Goal: Information Seeking & Learning: Learn about a topic

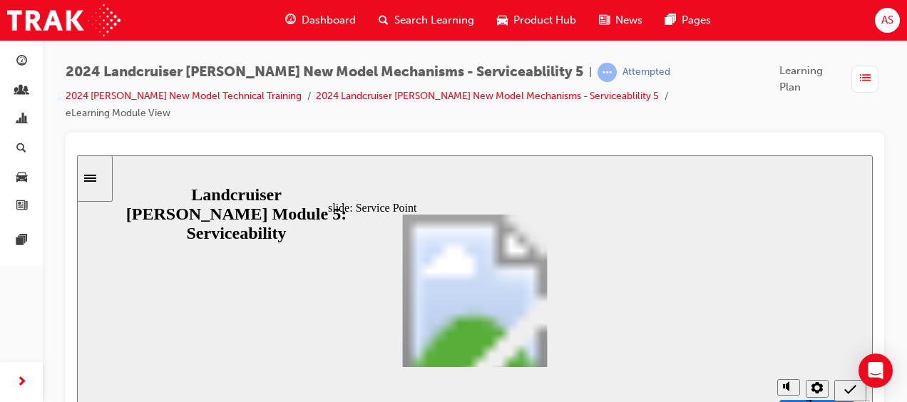
scroll to position [177, 0]
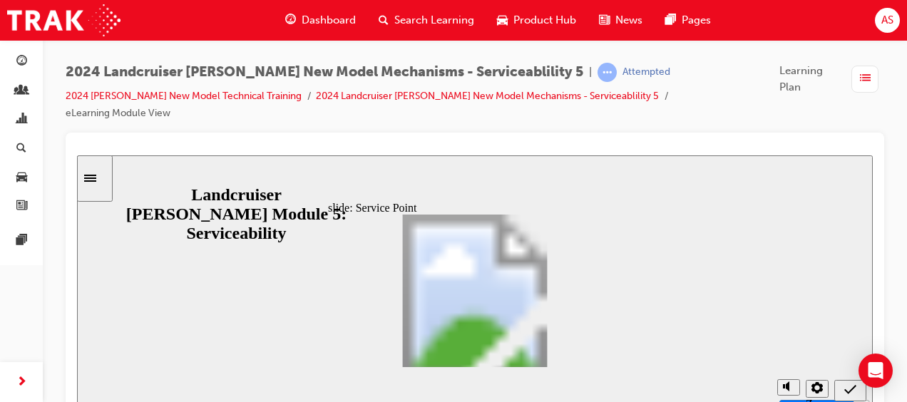
drag, startPoint x: 564, startPoint y: 265, endPoint x: 563, endPoint y: 304, distance: 38.5
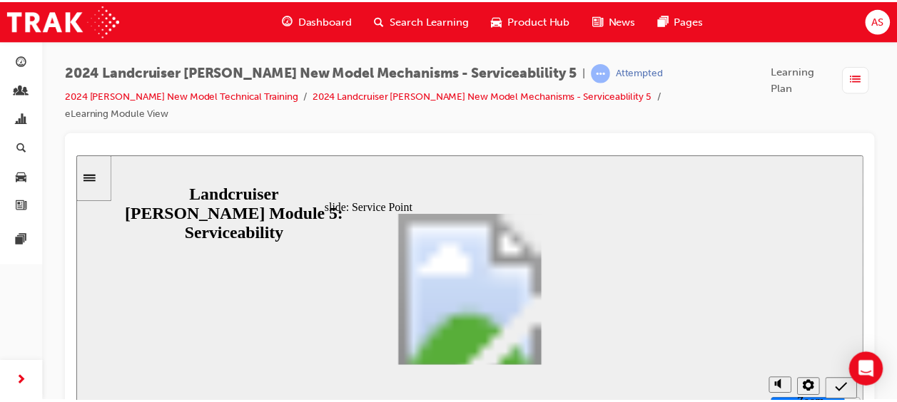
scroll to position [177, 0]
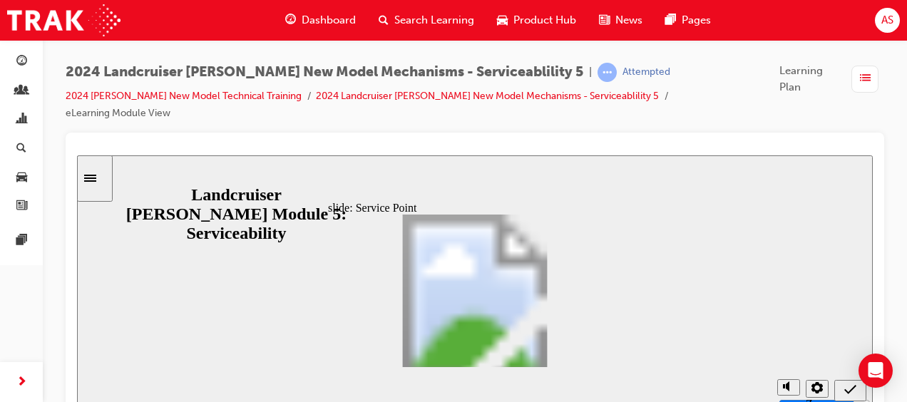
drag, startPoint x: 563, startPoint y: 304, endPoint x: 561, endPoint y: 352, distance: 47.8
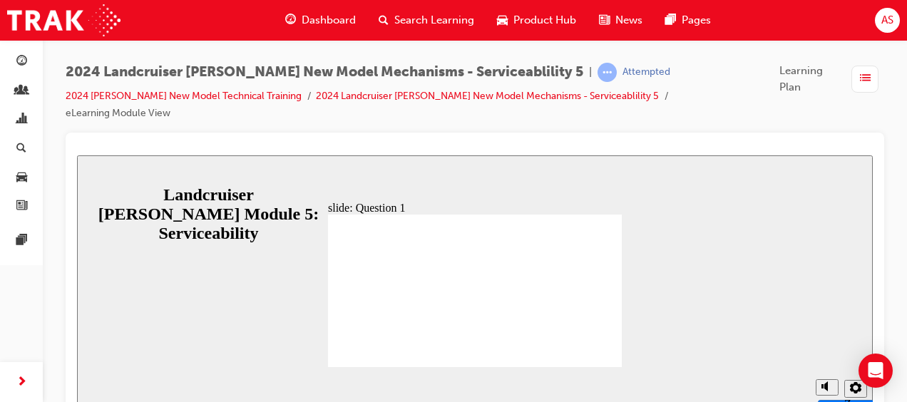
radio input "true"
radio input "false"
radio input "true"
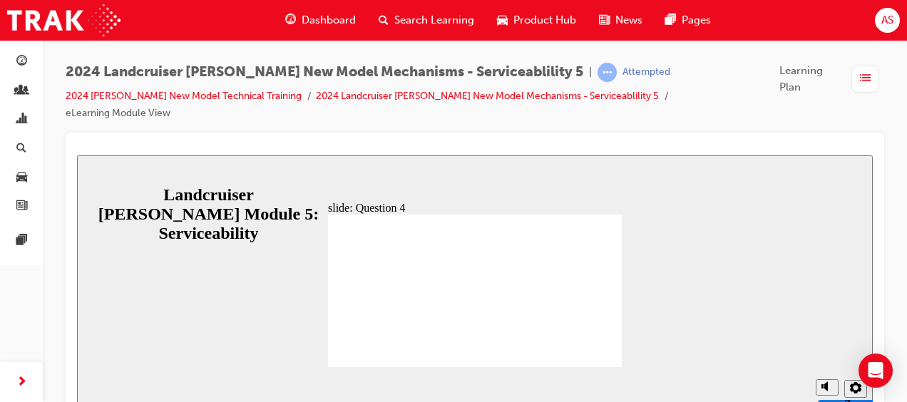
radio input "true"
radio input "false"
radio input "true"
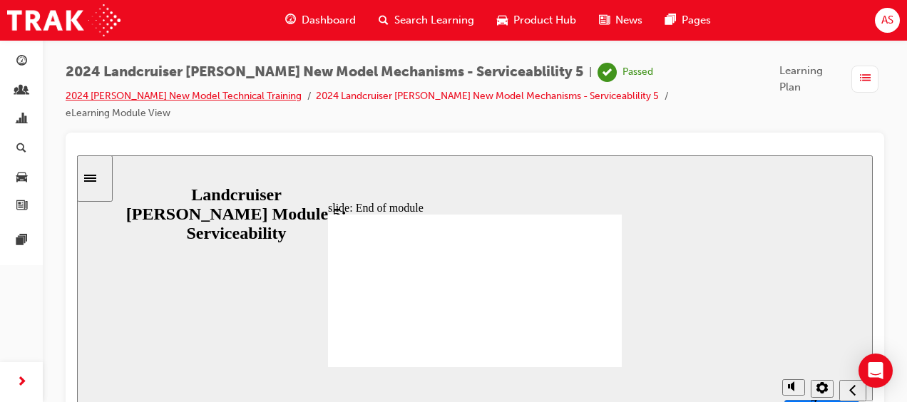
click at [248, 97] on link "2024 [PERSON_NAME] New Model Technical Training" at bounding box center [184, 96] width 236 height 12
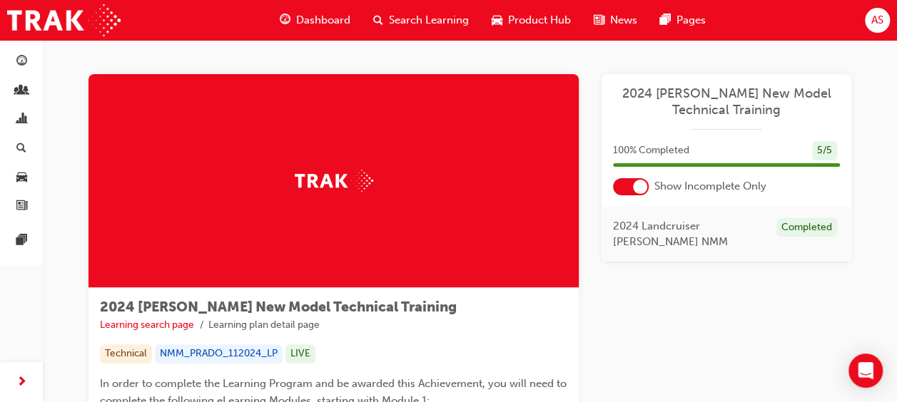
click at [315, 25] on span "Dashboard" at bounding box center [323, 20] width 54 height 16
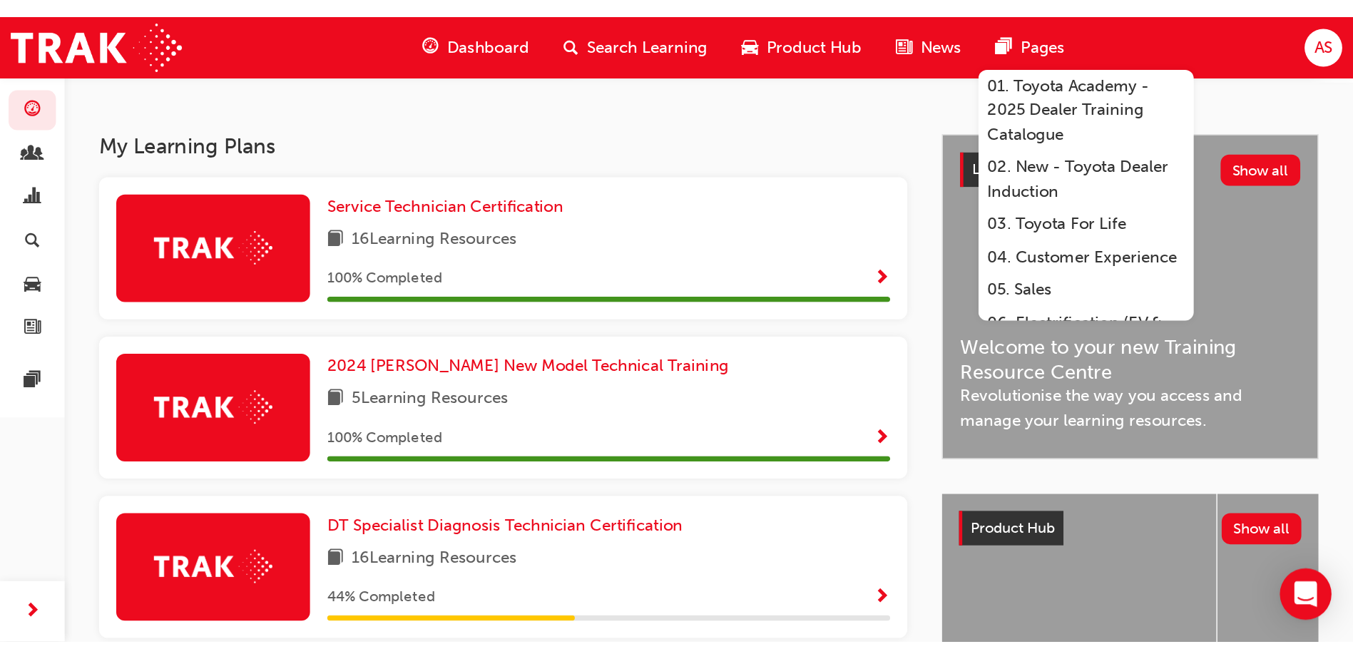
scroll to position [219, 0]
